Goal: Task Accomplishment & Management: Use online tool/utility

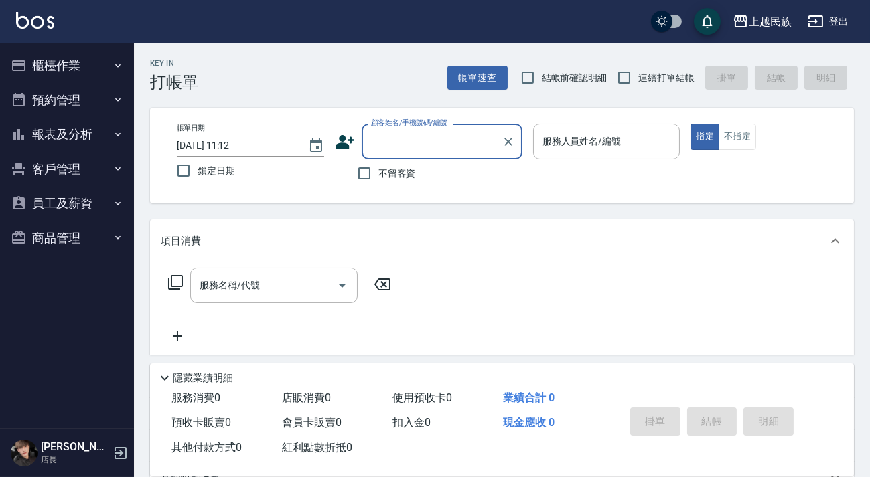
click at [73, 67] on button "櫃檯作業" at bounding box center [66, 65] width 123 height 35
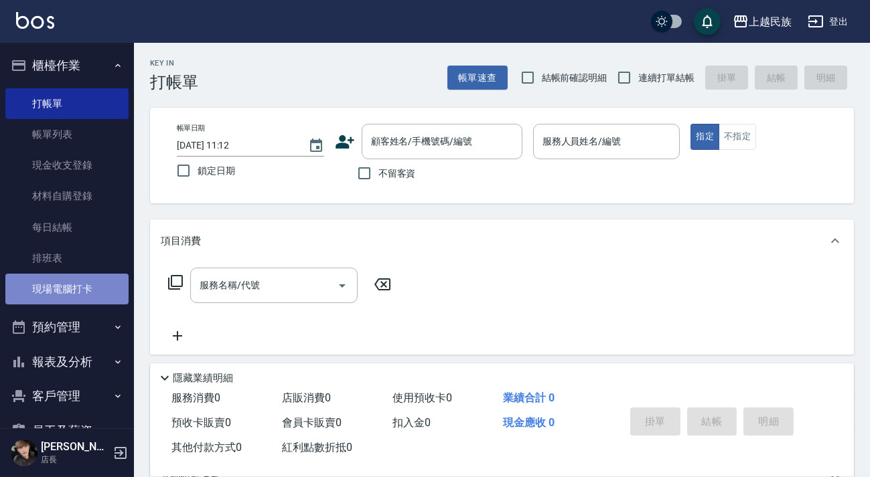
click at [88, 281] on link "現場電腦打卡" at bounding box center [66, 289] width 123 height 31
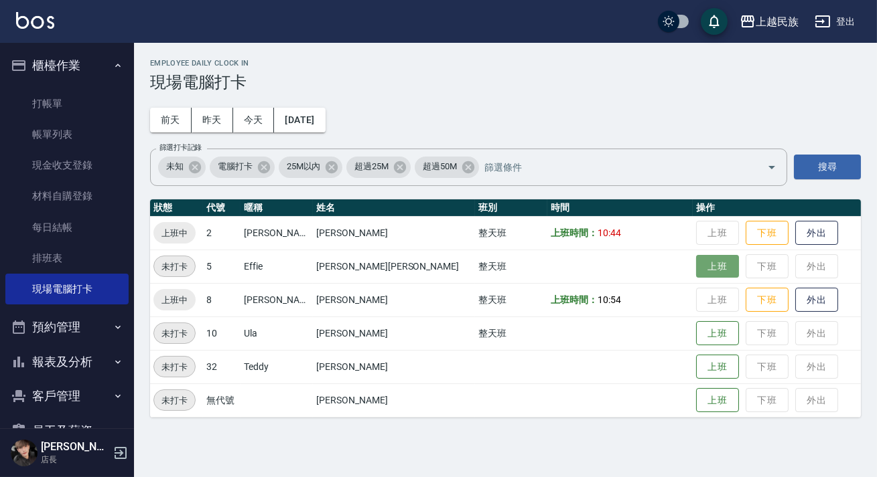
click at [696, 267] on button "上班" at bounding box center [717, 266] width 43 height 23
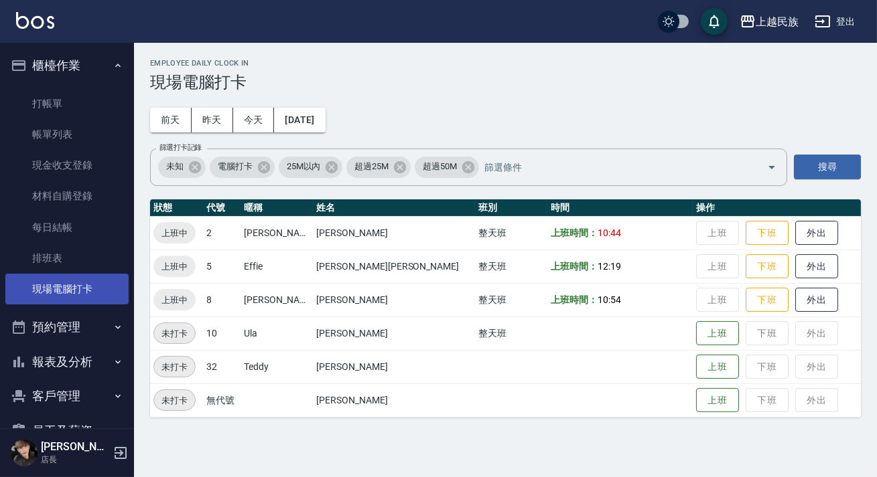
scroll to position [70, 0]
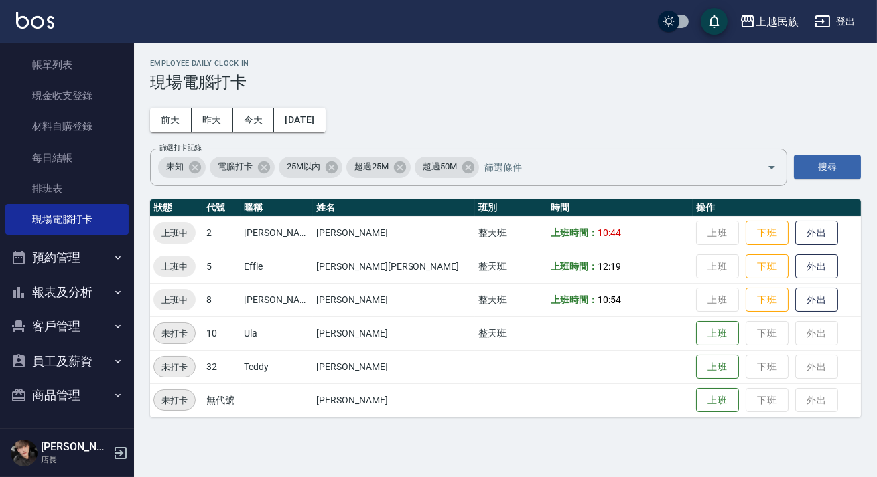
click at [56, 287] on button "報表及分析" at bounding box center [66, 292] width 123 height 35
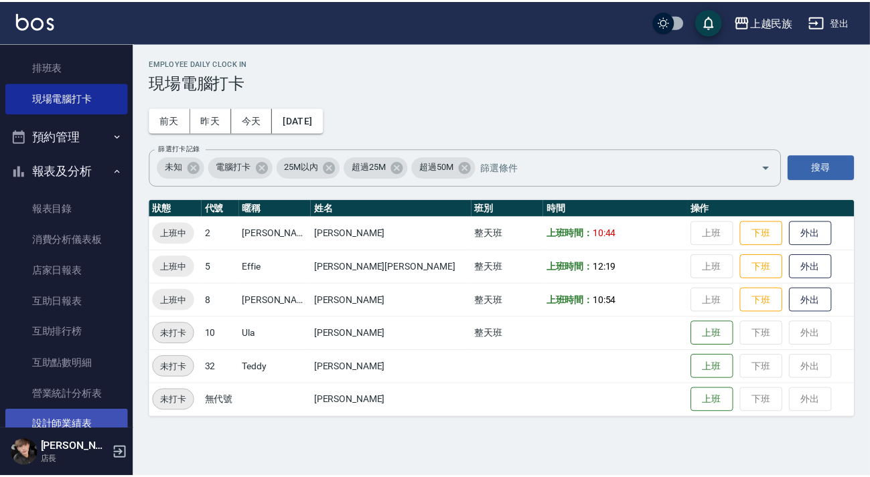
scroll to position [252, 0]
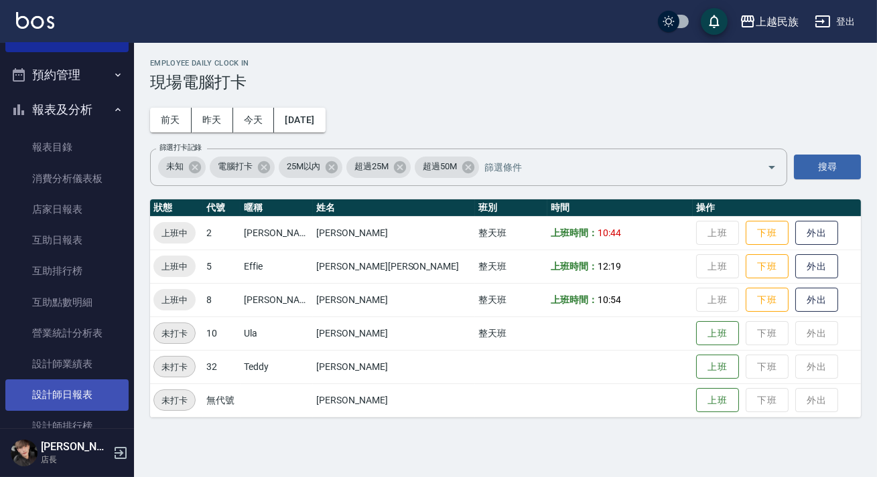
click at [86, 396] on link "設計師日報表" at bounding box center [66, 395] width 123 height 31
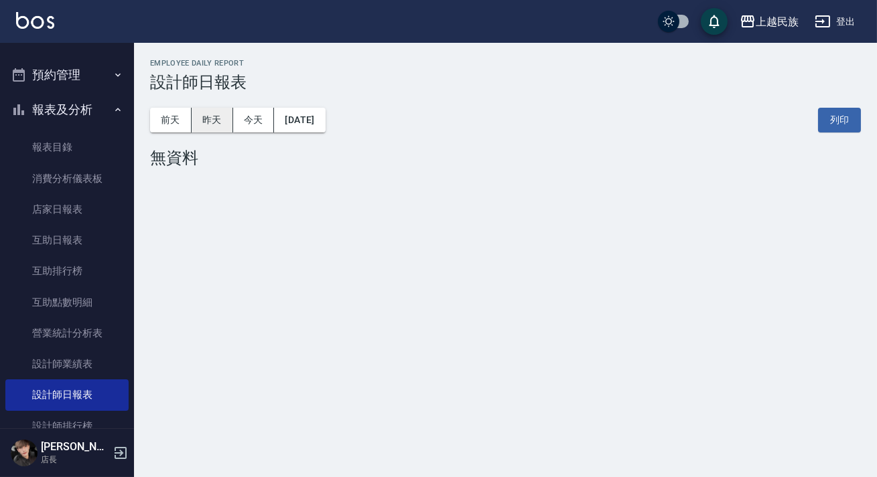
click at [203, 119] on button "昨天" at bounding box center [213, 120] width 42 height 25
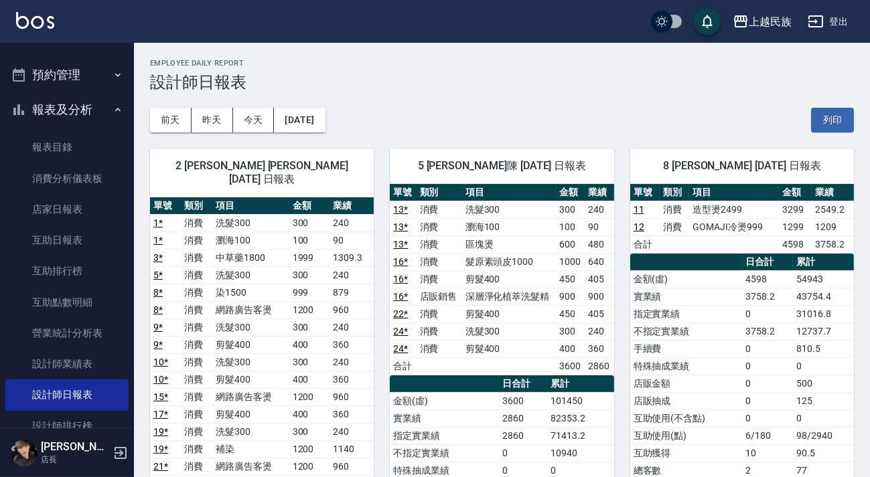
click at [94, 110] on button "報表及分析" at bounding box center [66, 109] width 123 height 35
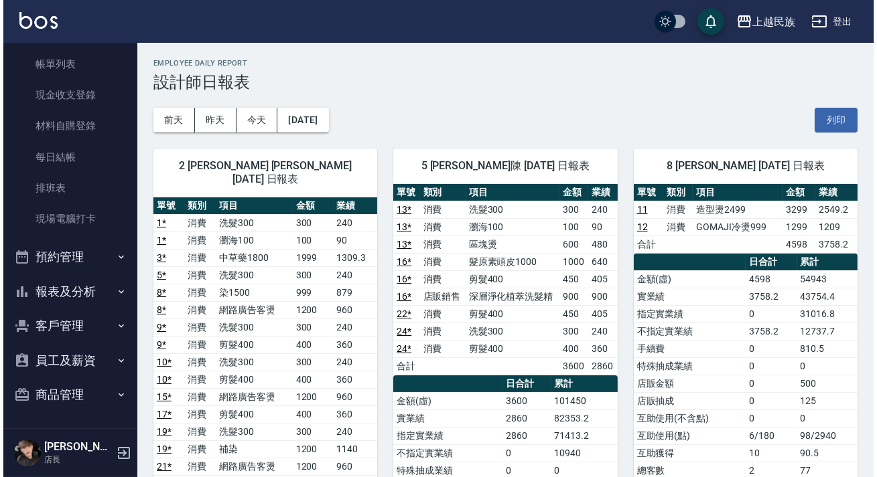
scroll to position [70, 0]
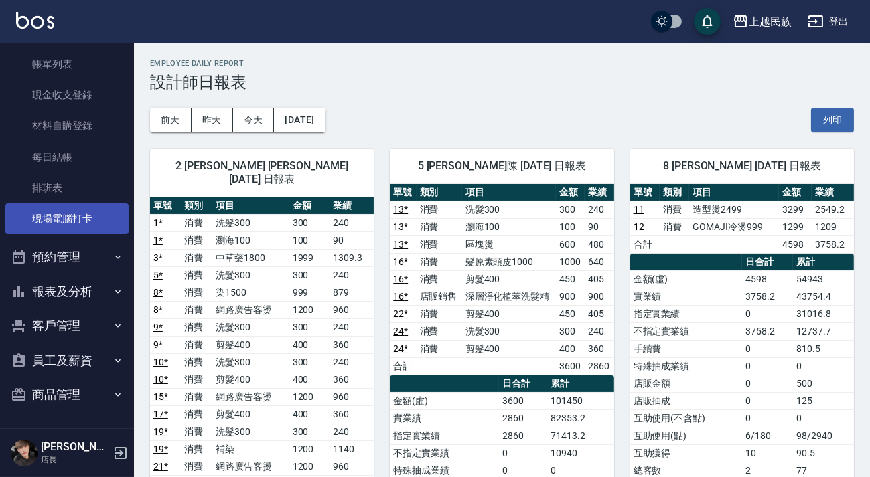
click at [70, 210] on link "現場電腦打卡" at bounding box center [66, 219] width 123 height 31
